Goal: Task Accomplishment & Management: Complete application form

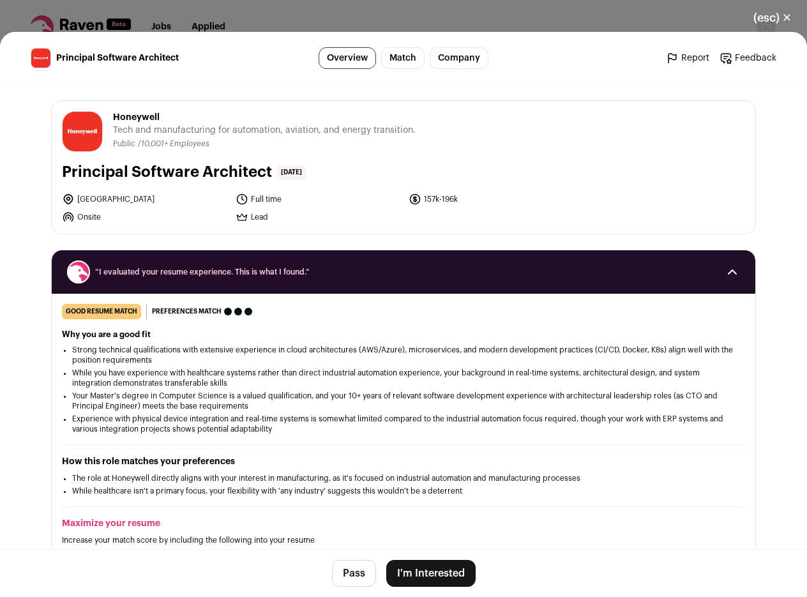
click at [93, 197] on li "[GEOGRAPHIC_DATA]" at bounding box center [145, 199] width 166 height 13
click at [164, 215] on li "Onsite" at bounding box center [145, 217] width 166 height 13
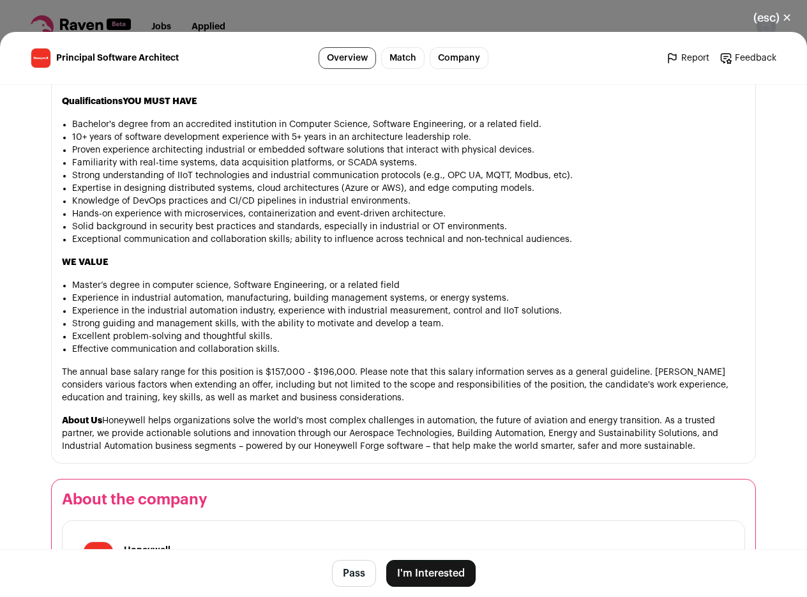
scroll to position [1150, 0]
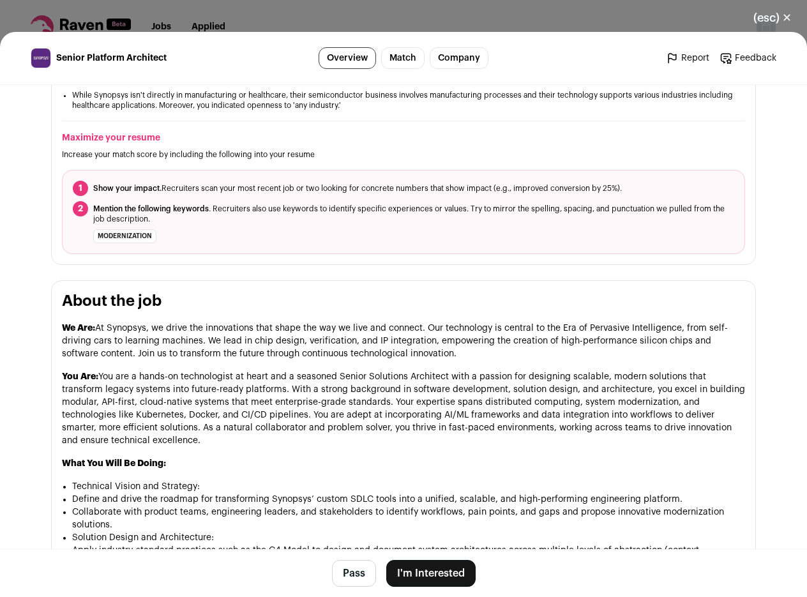
scroll to position [613, 0]
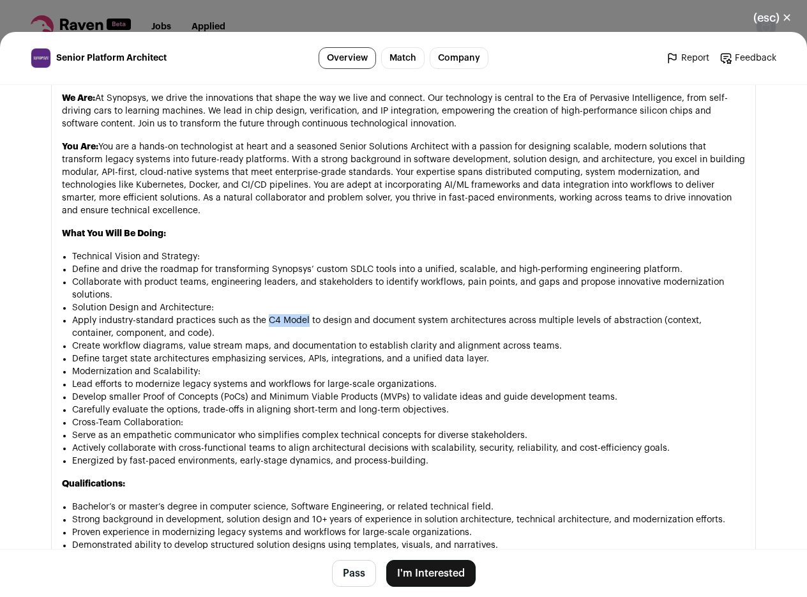
drag, startPoint x: 261, startPoint y: 319, endPoint x: 301, endPoint y: 317, distance: 40.9
click at [301, 317] on li "Apply industry-standard practices such as the C4 Model to design and document s…" at bounding box center [408, 327] width 673 height 26
copy li "C4 Model"
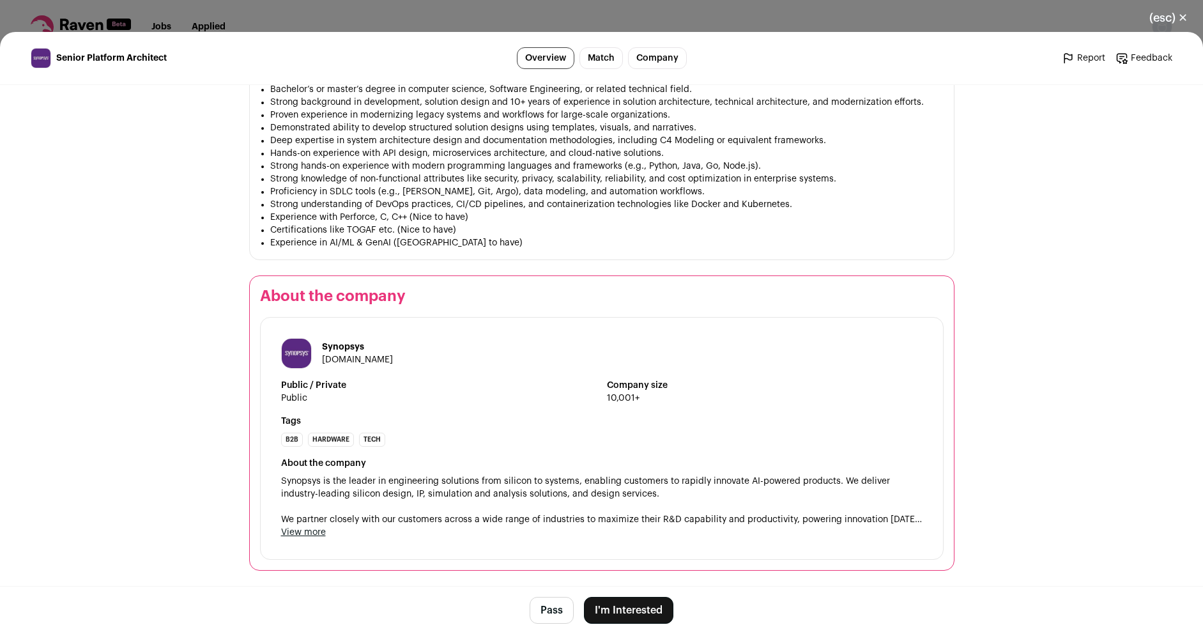
scroll to position [1031, 0]
click at [167, 370] on main "Senior Platform Architect Overview Match Company Report Feedback Report Feedbac…" at bounding box center [601, 333] width 1203 height 602
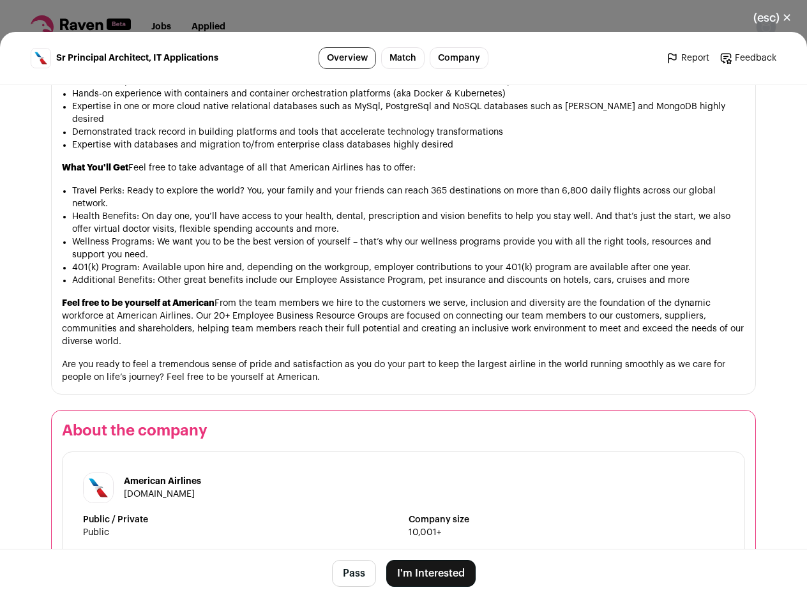
scroll to position [1349, 0]
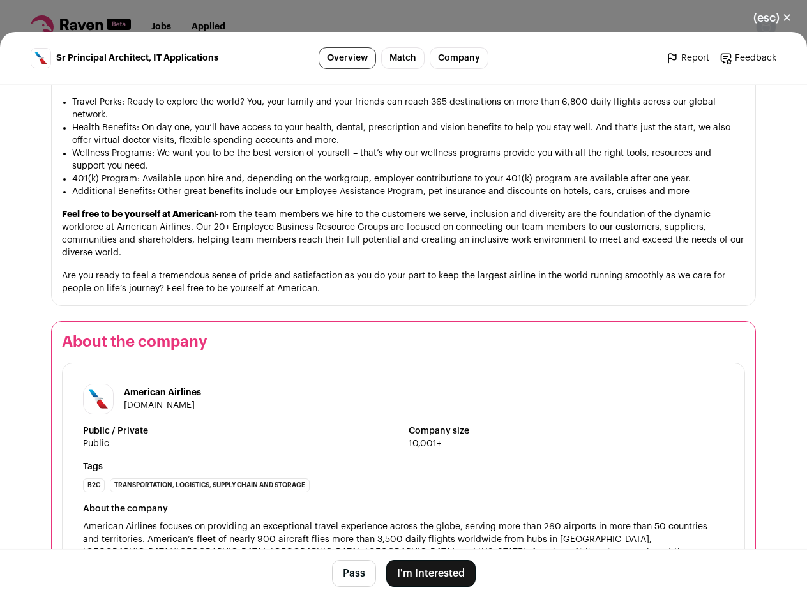
click at [432, 572] on button "I'm Interested" at bounding box center [430, 573] width 89 height 27
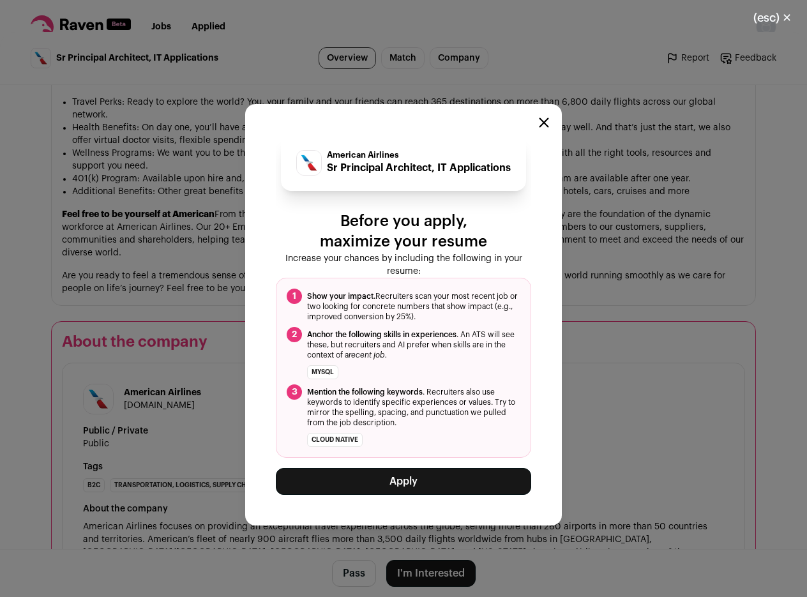
click at [430, 483] on button "Apply" at bounding box center [404, 481] width 256 height 27
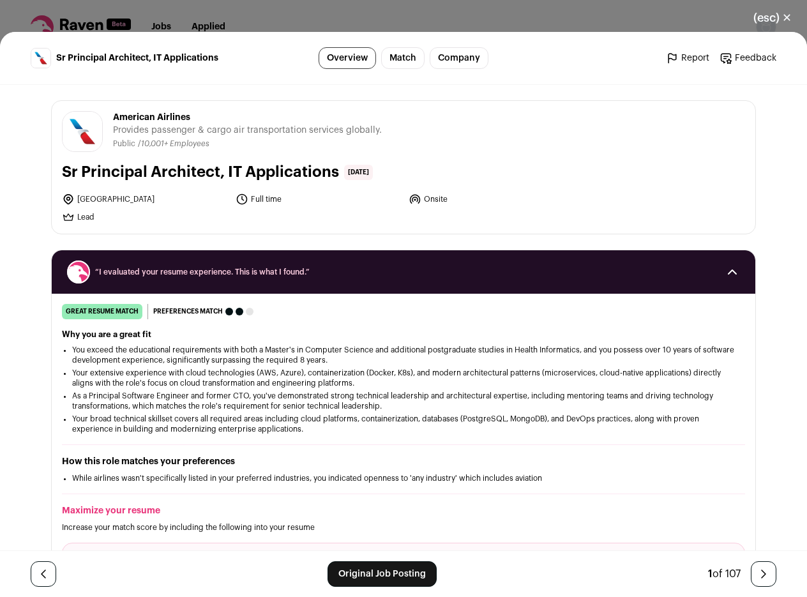
click at [80, 202] on li "[GEOGRAPHIC_DATA]" at bounding box center [145, 199] width 166 height 13
copy li "[GEOGRAPHIC_DATA]"
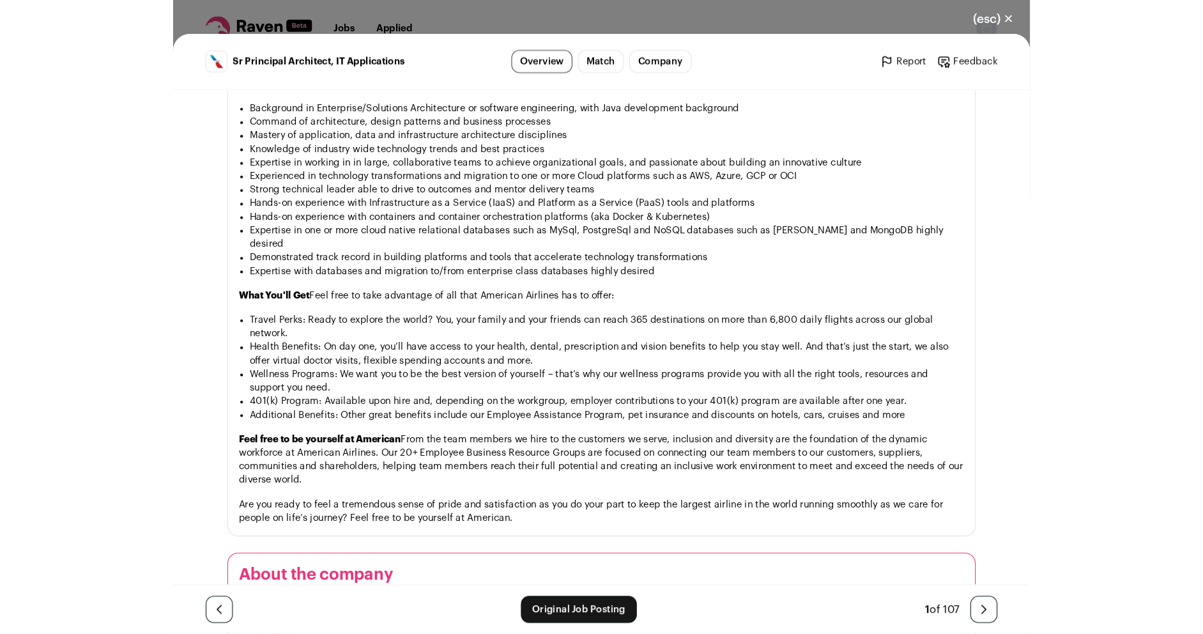
scroll to position [1417, 0]
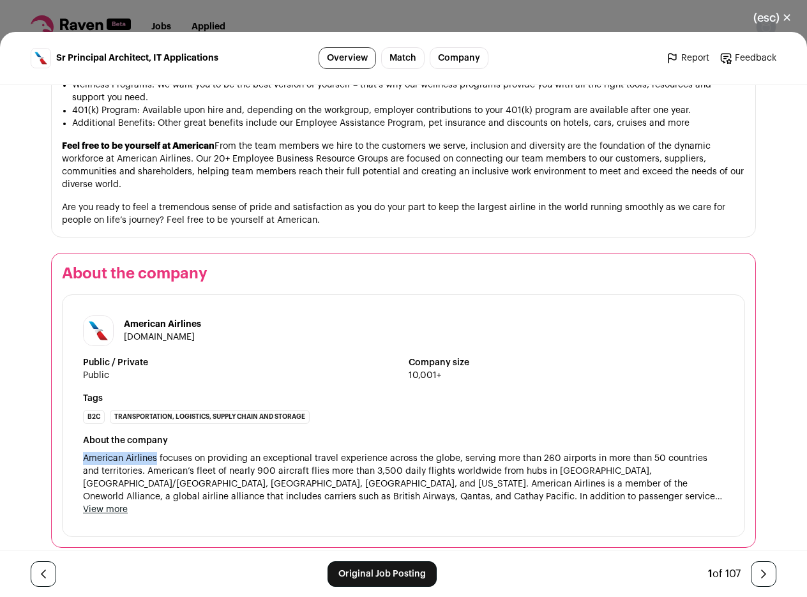
drag, startPoint x: 78, startPoint y: 446, endPoint x: 151, endPoint y: 446, distance: 73.5
click at [151, 452] on span "American Airlines focuses on providing an exceptional travel experience across …" at bounding box center [403, 477] width 641 height 51
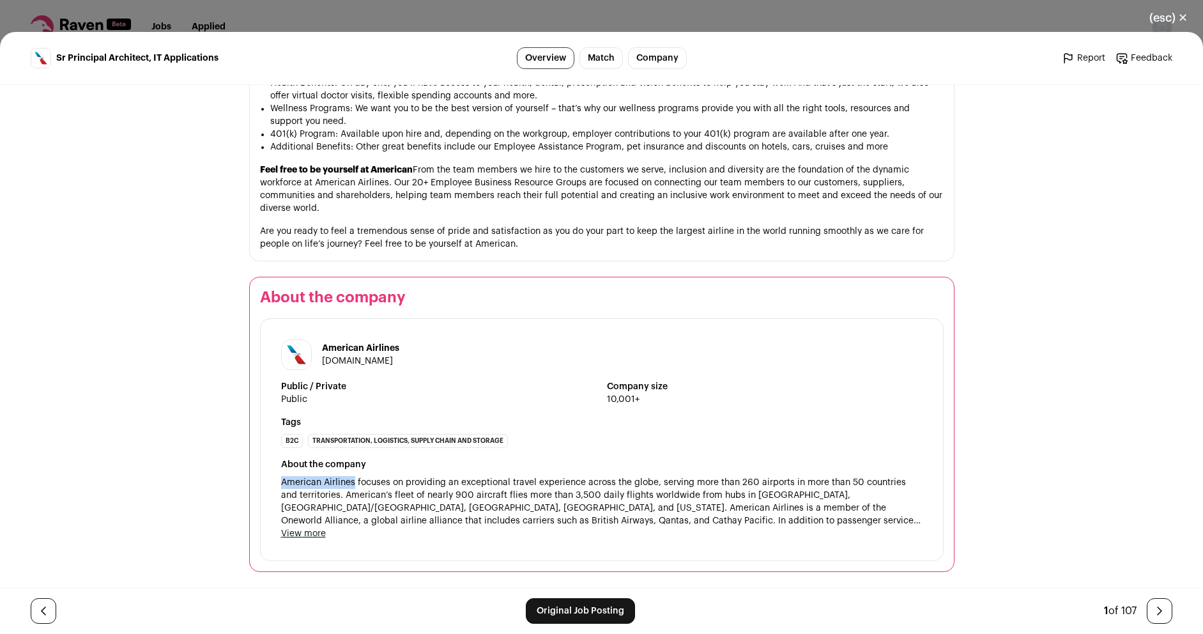
scroll to position [1381, 0]
